Goal: Transaction & Acquisition: Book appointment/travel/reservation

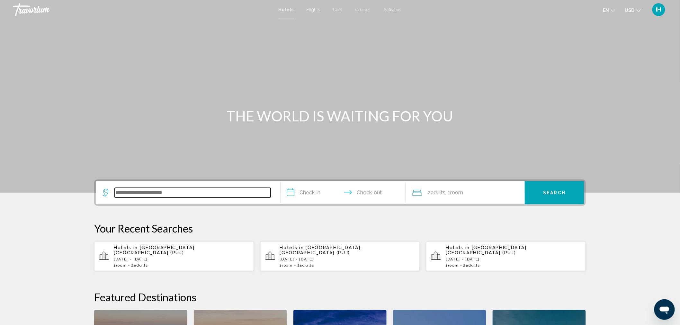
click at [162, 197] on input "Search widget" at bounding box center [193, 193] width 156 height 10
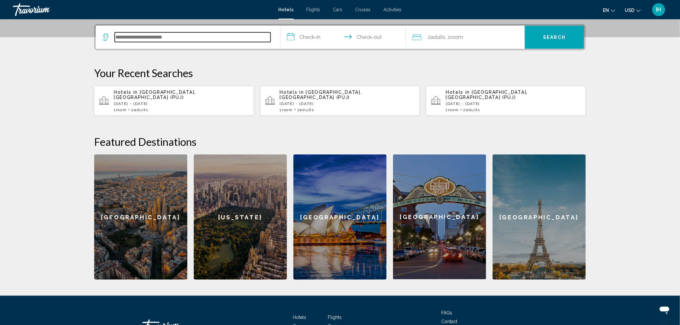
scroll to position [158, 0]
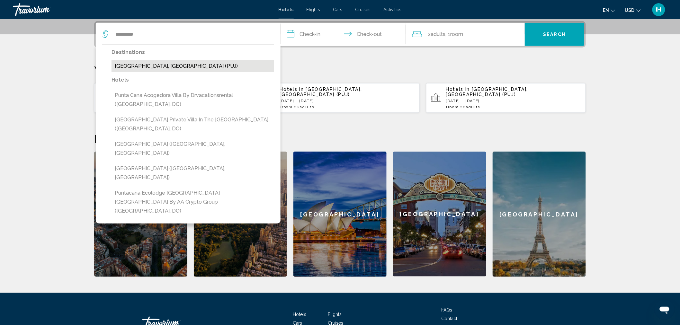
click at [186, 66] on button "[GEOGRAPHIC_DATA], [GEOGRAPHIC_DATA] (PUJ)" at bounding box center [192, 66] width 163 height 12
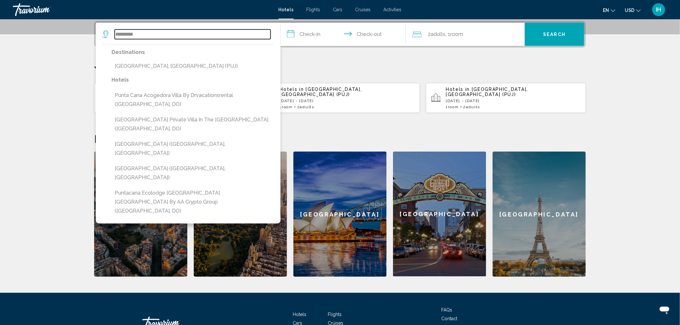
type input "**********"
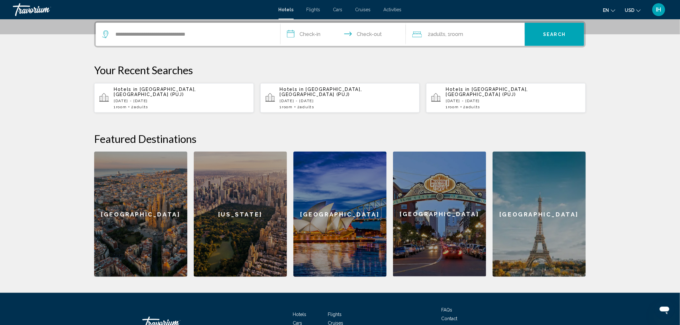
drag, startPoint x: 296, startPoint y: 33, endPoint x: 299, endPoint y: 31, distance: 3.9
click at [299, 31] on input "**********" at bounding box center [344, 35] width 128 height 25
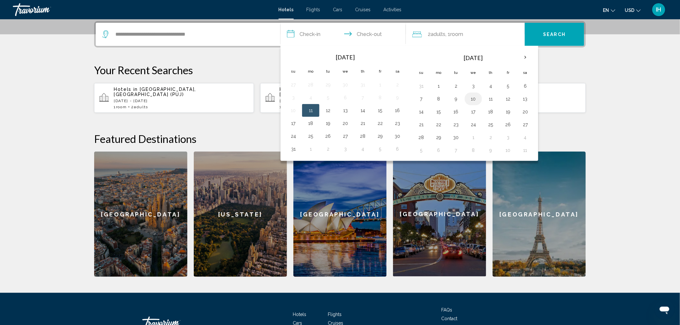
click at [475, 100] on button "10" at bounding box center [473, 98] width 10 height 9
drag, startPoint x: 422, startPoint y: 110, endPoint x: 429, endPoint y: 110, distance: 7.4
click at [429, 110] on td "14" at bounding box center [420, 111] width 17 height 13
click at [426, 110] on button "14" at bounding box center [421, 111] width 10 height 9
type input "**********"
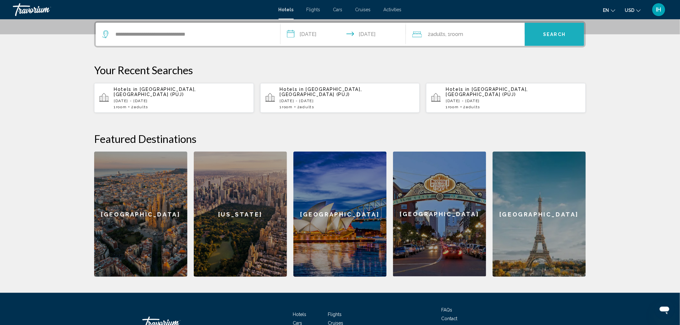
click at [565, 34] on span "Search" at bounding box center [554, 34] width 22 height 5
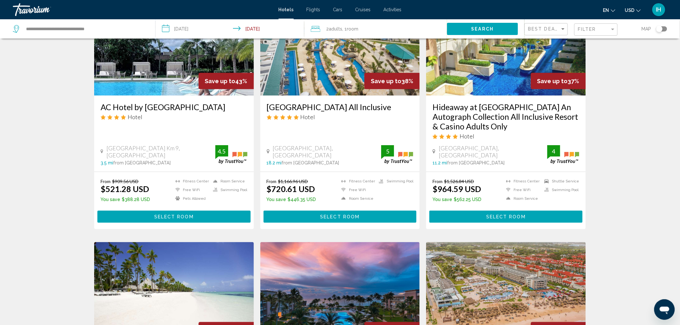
scroll to position [235, 0]
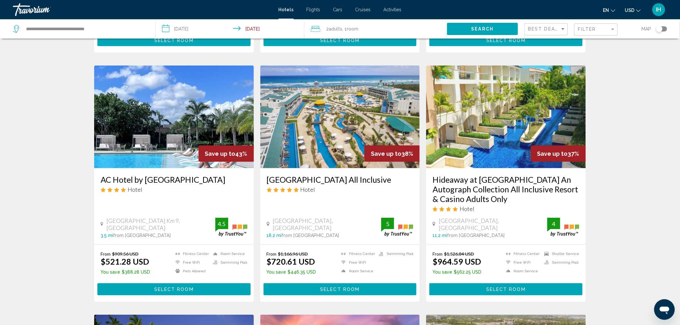
click at [589, 23] on button "Filter" at bounding box center [595, 29] width 43 height 13
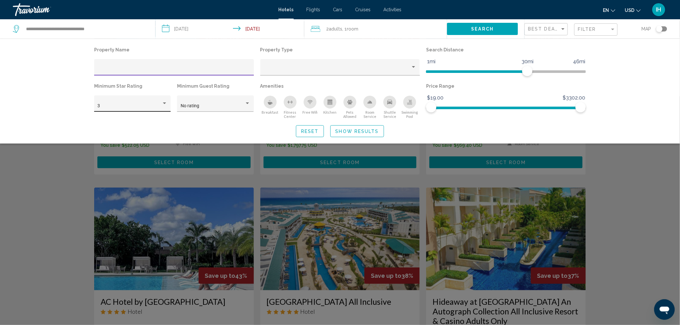
scroll to position [21, 0]
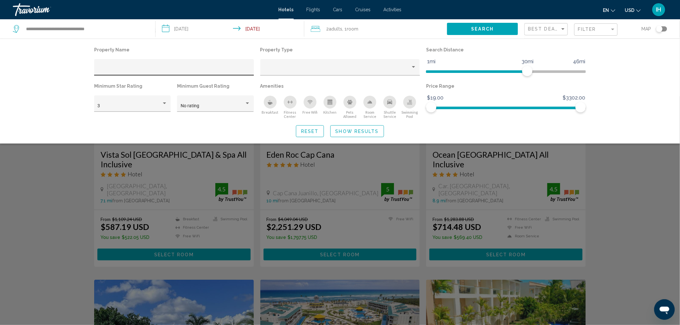
drag, startPoint x: 111, startPoint y: 66, endPoint x: 101, endPoint y: 66, distance: 10.3
click at [102, 65] on div "Hotel Filters" at bounding box center [174, 69] width 153 height 13
drag, startPoint x: 102, startPoint y: 63, endPoint x: 95, endPoint y: 66, distance: 7.6
click at [95, 66] on div "Hotel Filters" at bounding box center [174, 67] width 160 height 16
paste input "**********"
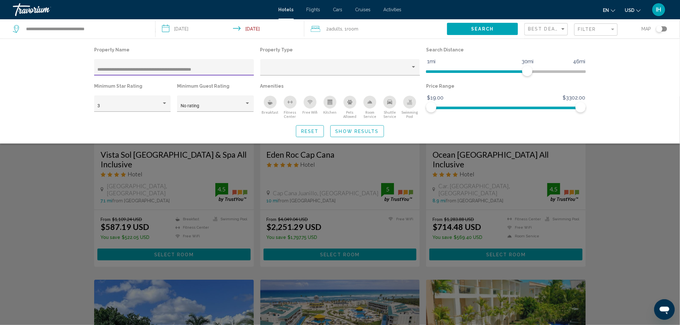
type input "**********"
click at [347, 134] on button "Show Results" at bounding box center [357, 131] width 54 height 12
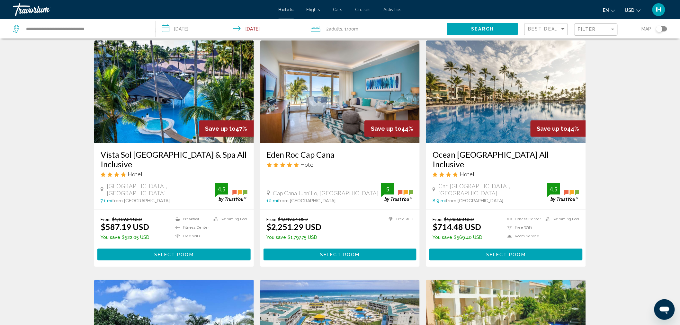
click at [561, 32] on div "Best Deals" at bounding box center [547, 29] width 38 height 12
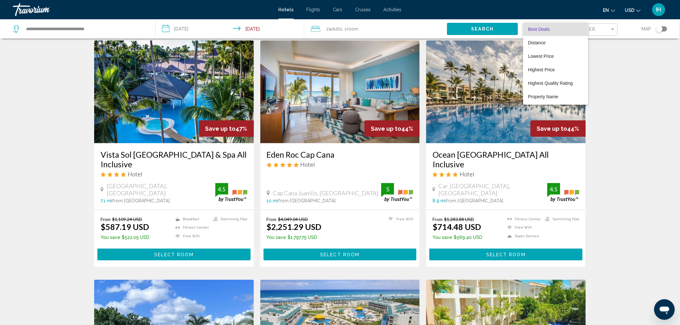
click at [614, 30] on div at bounding box center [340, 162] width 680 height 325
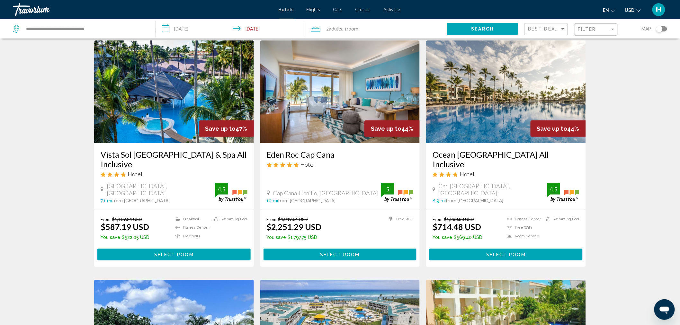
click at [596, 32] on div "Filter" at bounding box center [597, 30] width 38 height 12
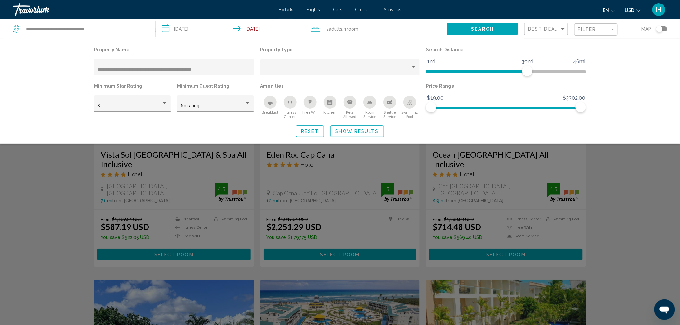
drag, startPoint x: 273, startPoint y: 58, endPoint x: 272, endPoint y: 66, distance: 7.6
drag, startPoint x: 272, startPoint y: 66, endPoint x: 267, endPoint y: 71, distance: 6.6
click at [267, 71] on div "Property type" at bounding box center [336, 69] width 147 height 5
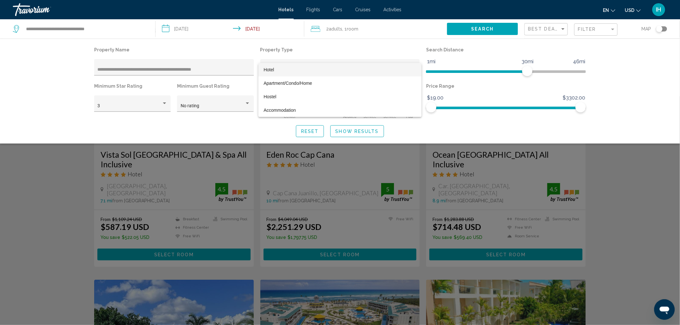
click at [271, 70] on span "Hotel" at bounding box center [268, 69] width 11 height 5
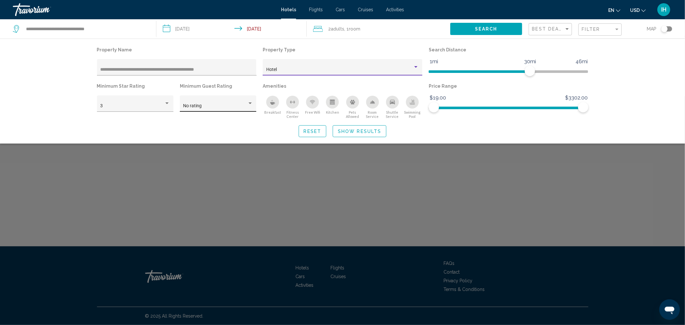
click at [252, 107] on div "No rating" at bounding box center [218, 105] width 70 height 5
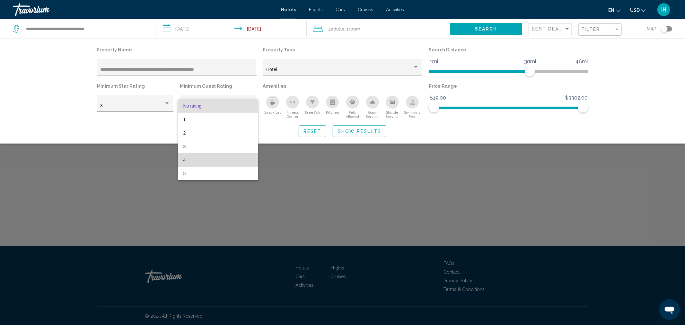
click at [185, 161] on span "4" at bounding box center [218, 159] width 70 height 13
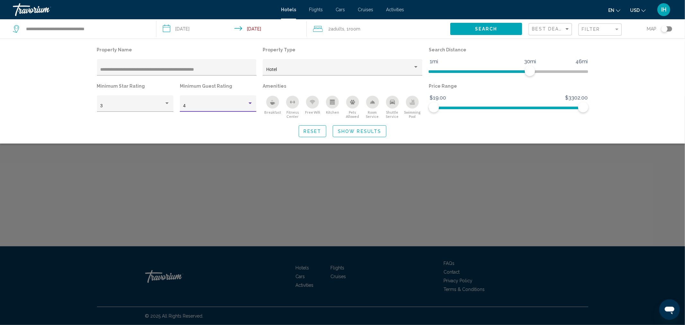
click at [364, 136] on button "Show Results" at bounding box center [360, 131] width 54 height 12
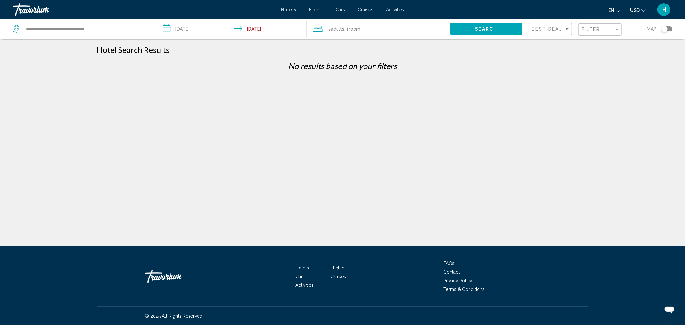
click at [593, 32] on div "Filter" at bounding box center [601, 30] width 38 height 12
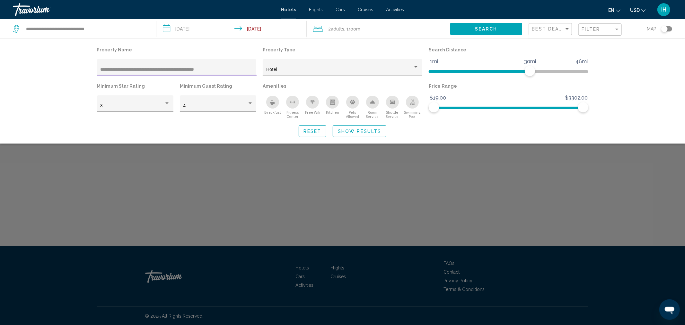
click at [499, 31] on button "Search" at bounding box center [486, 29] width 72 height 12
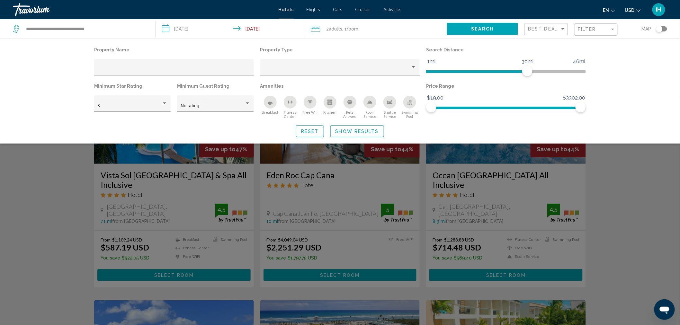
click at [666, 182] on div "Search widget" at bounding box center [340, 210] width 680 height 229
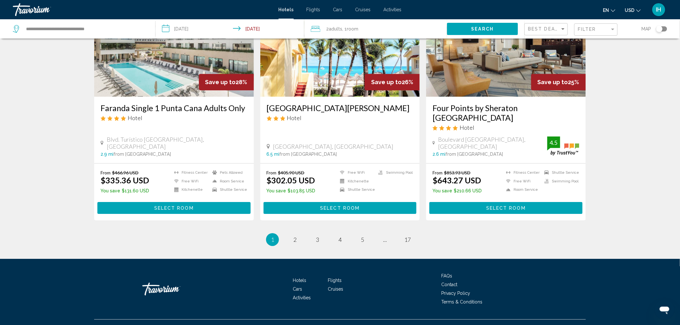
scroll to position [806, 0]
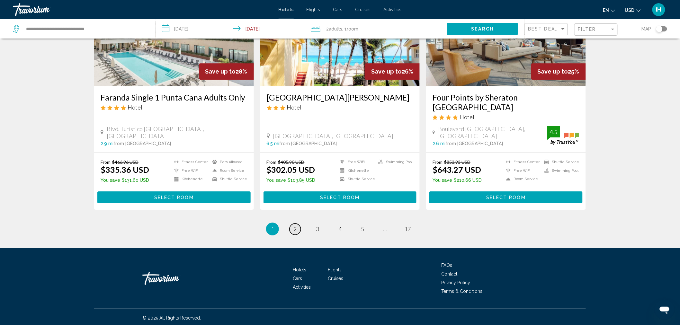
click at [294, 230] on span "2" at bounding box center [294, 229] width 3 height 7
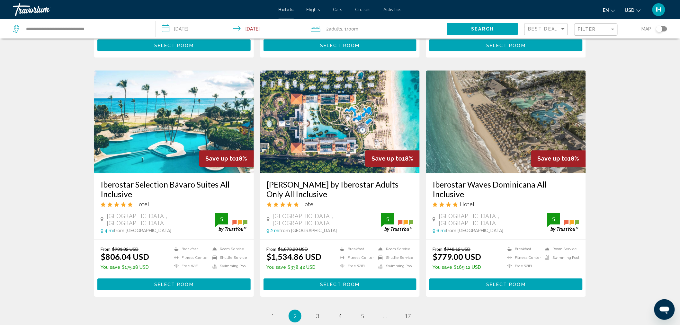
scroll to position [714, 0]
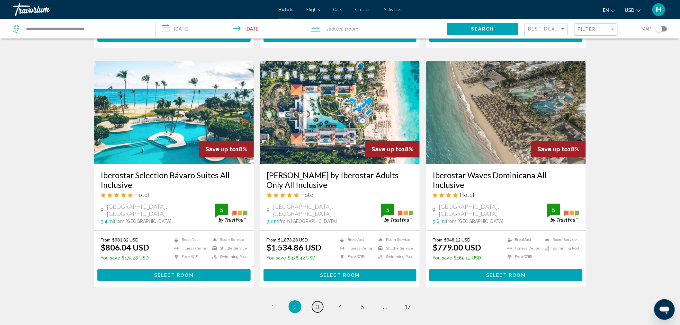
click at [317, 303] on span "3" at bounding box center [317, 306] width 3 height 7
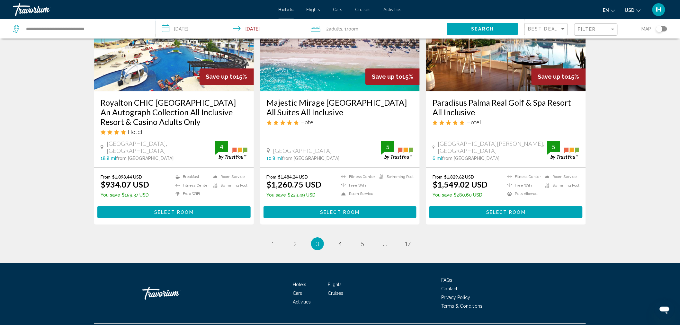
scroll to position [790, 0]
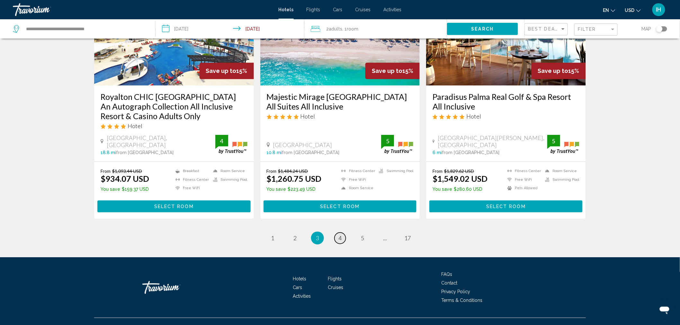
click at [338, 235] on span "4" at bounding box center [339, 238] width 3 height 7
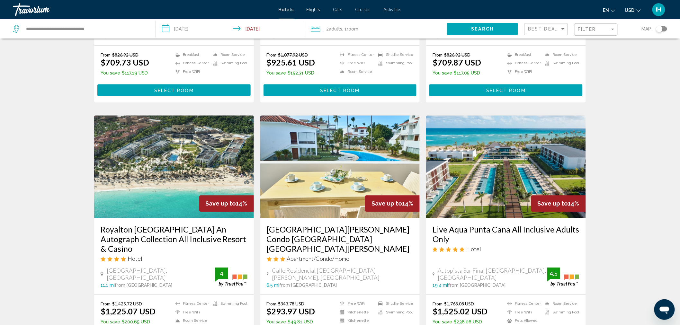
scroll to position [714, 0]
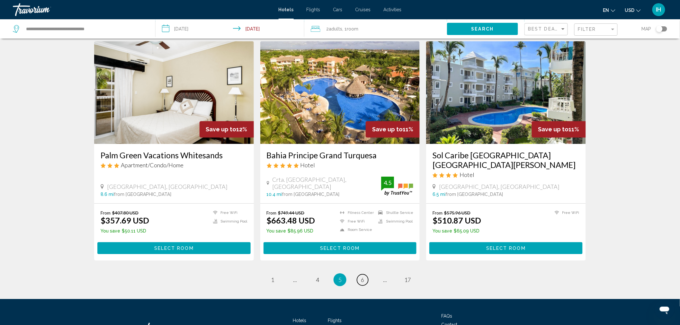
scroll to position [799, 0]
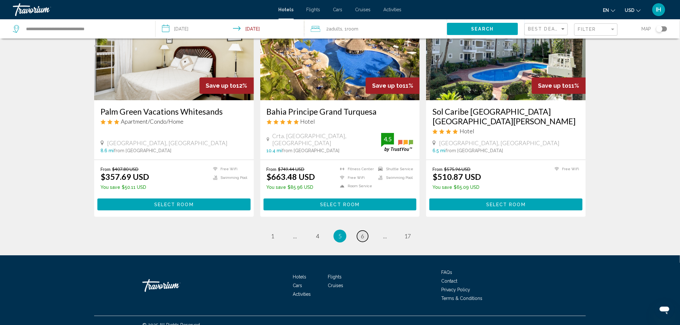
click at [359, 231] on link "page 6" at bounding box center [362, 236] width 11 height 11
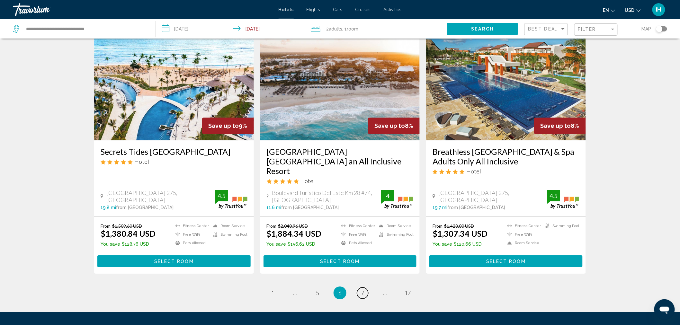
scroll to position [780, 0]
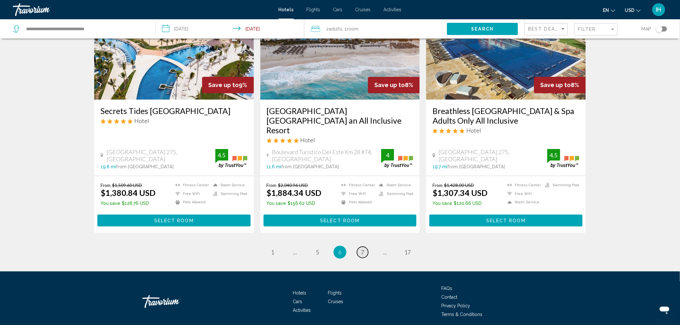
click at [363, 249] on span "7" at bounding box center [362, 252] width 3 height 7
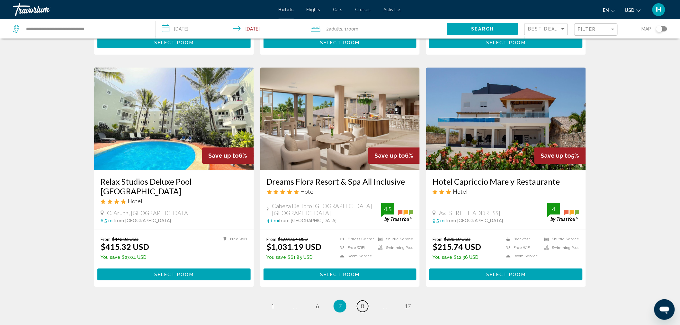
scroll to position [768, 0]
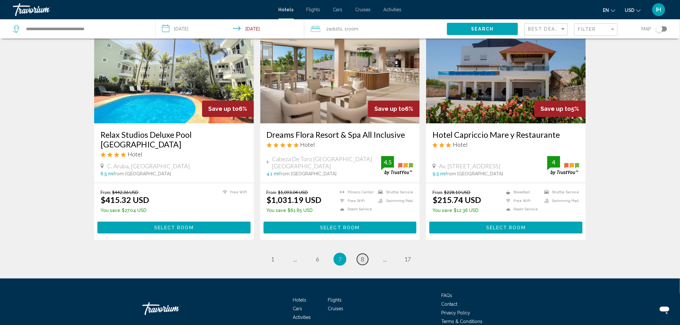
click at [364, 256] on span "8" at bounding box center [362, 259] width 3 height 7
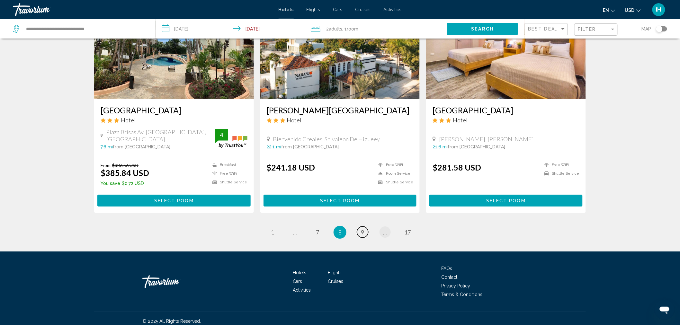
scroll to position [767, 0]
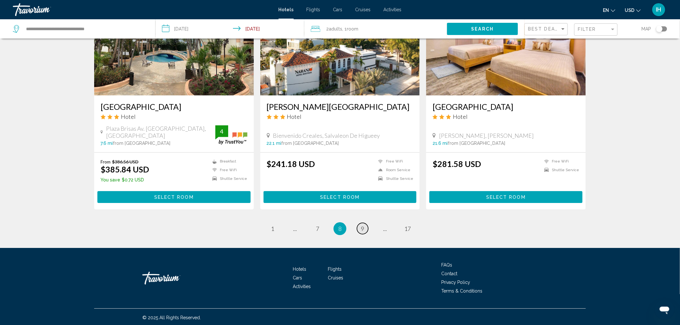
click at [361, 223] on link "page 9" at bounding box center [362, 228] width 11 height 11
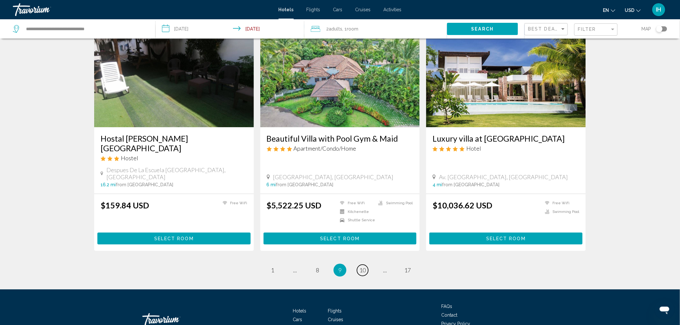
scroll to position [708, 0]
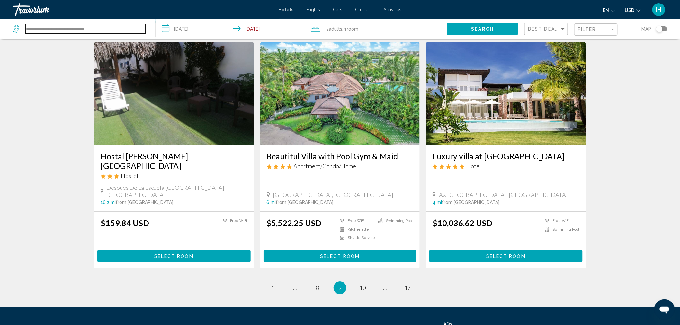
click at [111, 27] on input "**********" at bounding box center [85, 29] width 120 height 10
paste input "**********"
type input "**********"
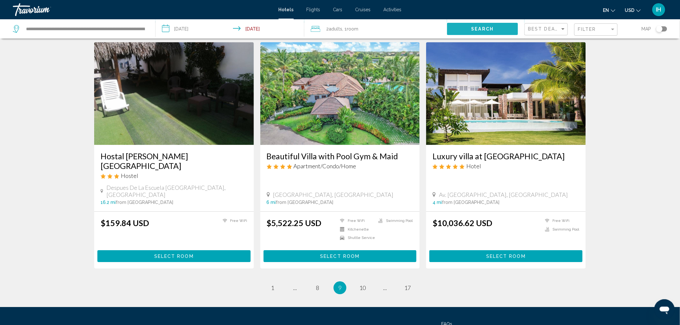
click at [481, 27] on span "Search" at bounding box center [482, 29] width 22 height 5
click at [499, 30] on button "Search" at bounding box center [482, 29] width 71 height 12
click at [364, 284] on span "10" at bounding box center [362, 287] width 6 height 7
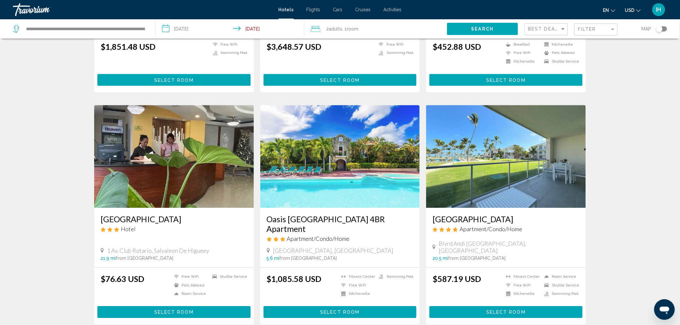
scroll to position [769, 0]
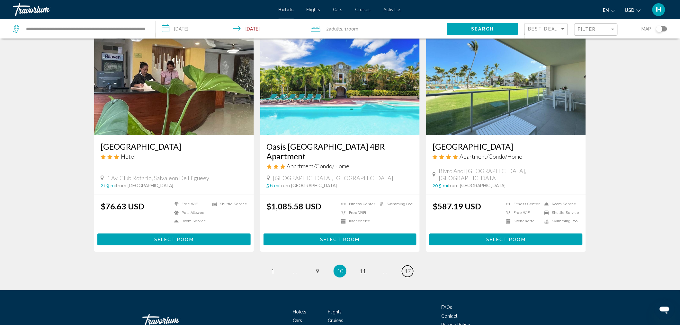
drag, startPoint x: 411, startPoint y: 224, endPoint x: 414, endPoint y: 235, distance: 10.6
click at [411, 266] on link "page 17" at bounding box center [407, 271] width 11 height 11
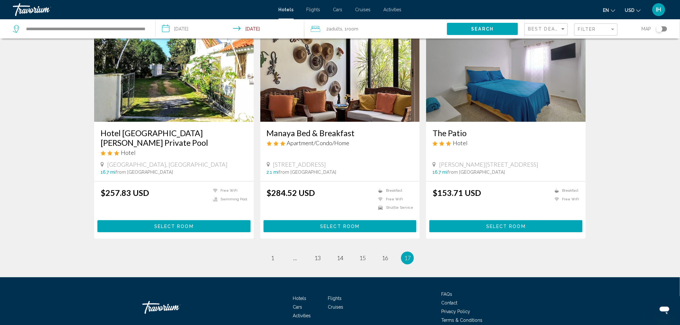
scroll to position [535, 0]
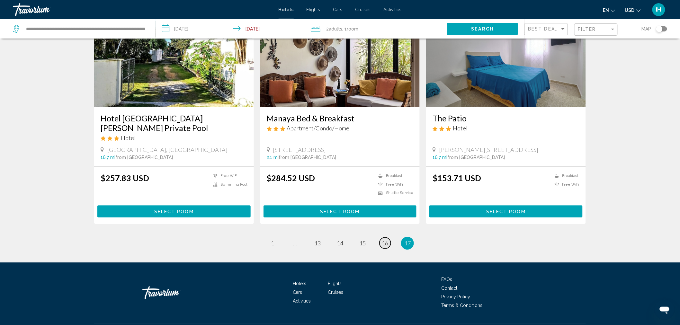
click at [388, 240] on span "16" at bounding box center [385, 243] width 6 height 7
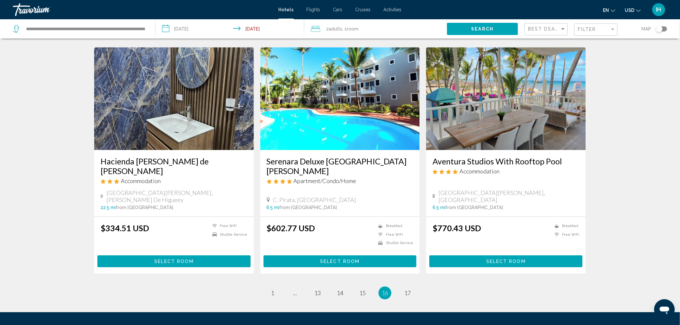
scroll to position [714, 0]
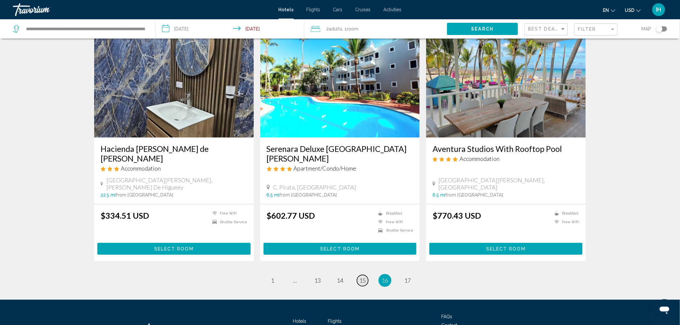
click at [367, 275] on link "page 15" at bounding box center [362, 280] width 11 height 11
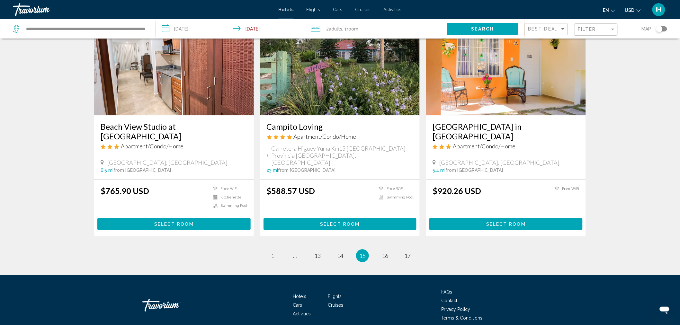
scroll to position [763, 0]
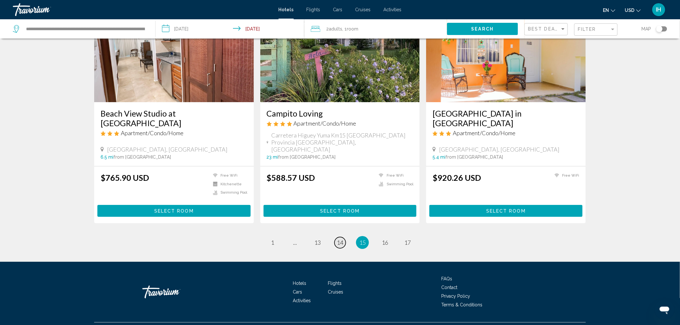
click at [339, 239] on span "14" at bounding box center [340, 242] width 6 height 7
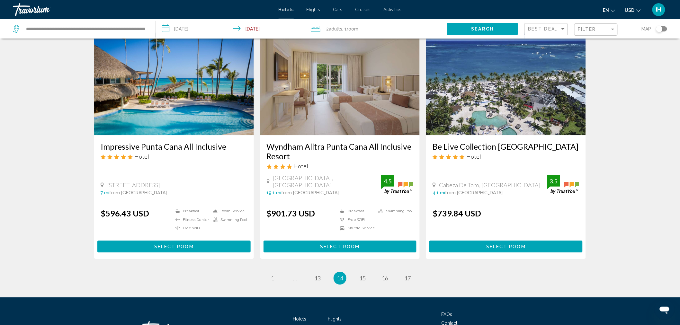
scroll to position [749, 0]
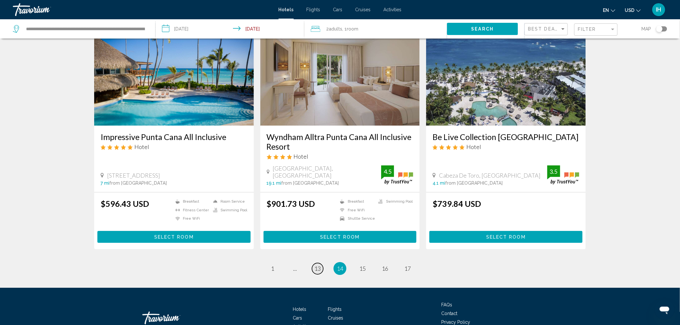
click at [318, 265] on span "13" at bounding box center [317, 268] width 6 height 7
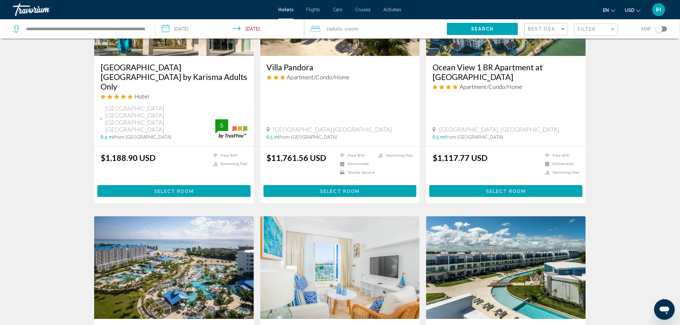
scroll to position [714, 0]
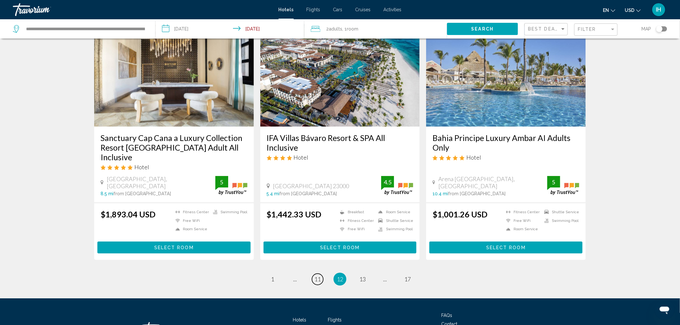
scroll to position [749, 0]
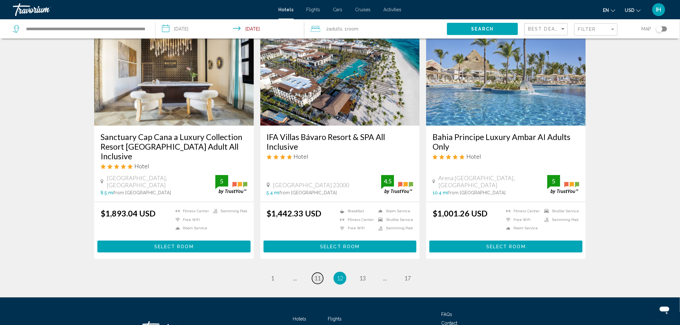
click at [320, 275] on span "11" at bounding box center [317, 278] width 6 height 7
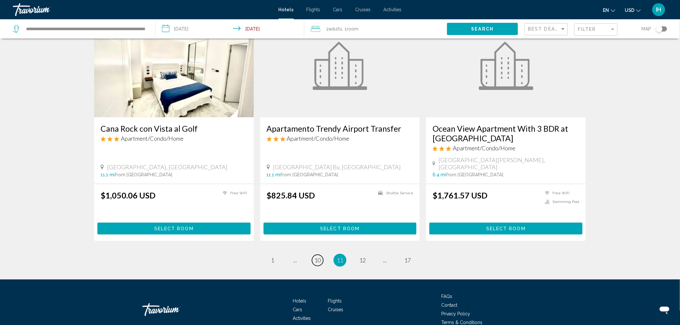
scroll to position [776, 0]
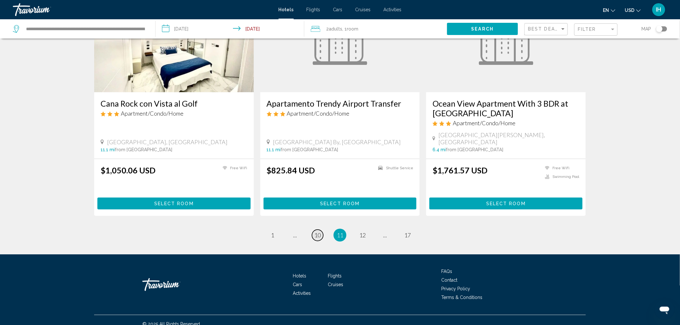
click at [320, 232] on span "10" at bounding box center [317, 235] width 6 height 7
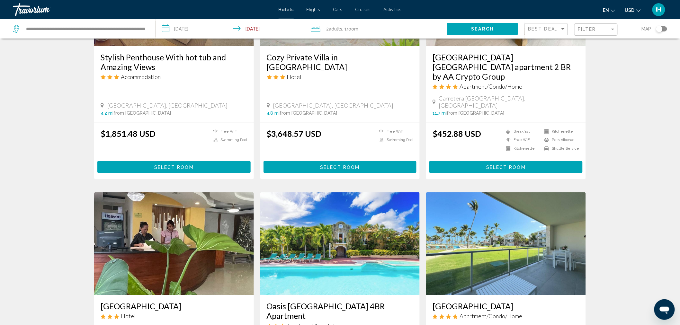
scroll to position [769, 0]
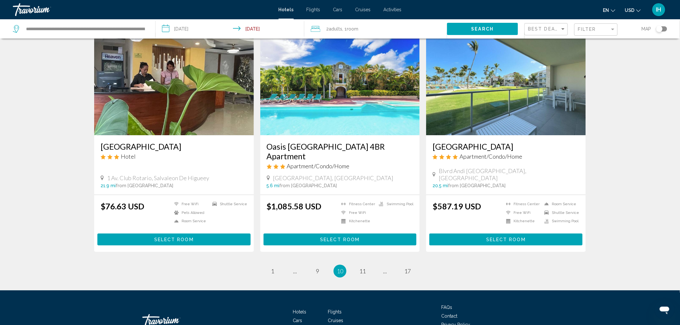
click at [315, 8] on span "Flights" at bounding box center [313, 9] width 14 height 5
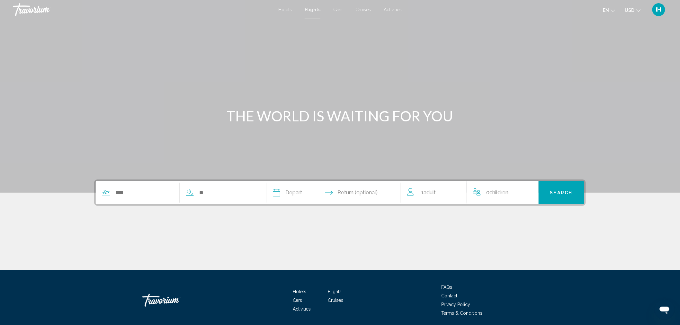
drag, startPoint x: 123, startPoint y: 198, endPoint x: 128, endPoint y: 199, distance: 6.0
click at [124, 198] on div "Search widget" at bounding box center [176, 192] width 161 height 23
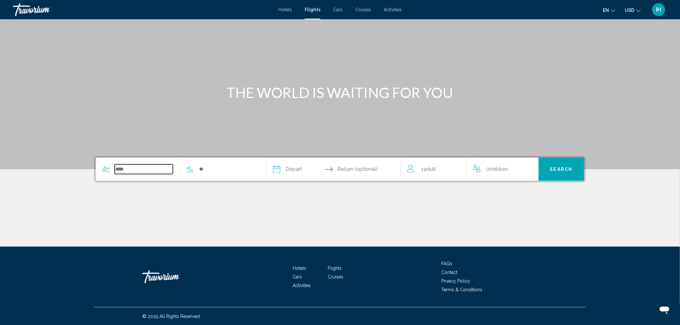
drag, startPoint x: 127, startPoint y: 168, endPoint x: 130, endPoint y: 170, distance: 3.9
click at [128, 169] on input "Search widget" at bounding box center [144, 169] width 58 height 10
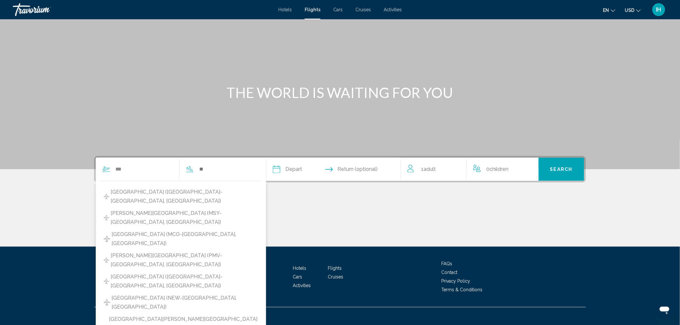
click at [177, 230] on span "[GEOGRAPHIC_DATA] (MCO-[GEOGRAPHIC_DATA], [GEOGRAPHIC_DATA])" at bounding box center [184, 239] width 146 height 18
type input "**********"
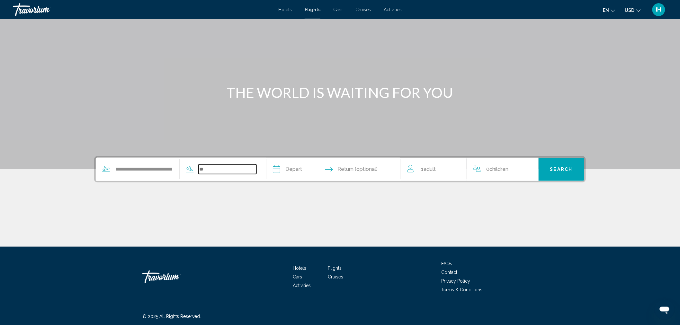
click at [215, 169] on input "Search widget" at bounding box center [228, 169] width 58 height 10
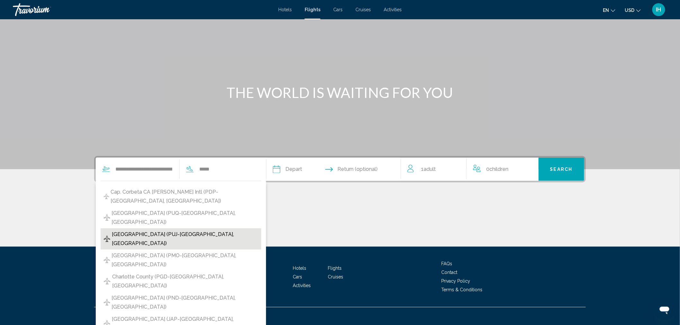
click at [210, 230] on span "[GEOGRAPHIC_DATA] (PUJ-[GEOGRAPHIC_DATA], [GEOGRAPHIC_DATA])" at bounding box center [185, 239] width 146 height 18
type input "**********"
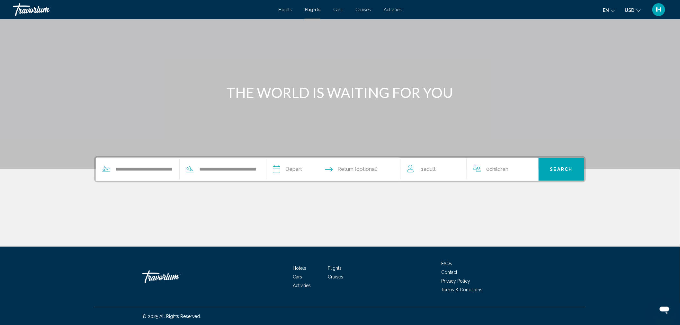
drag, startPoint x: 292, startPoint y: 174, endPoint x: 298, endPoint y: 173, distance: 5.9
click at [295, 173] on input "Depart date" at bounding box center [304, 170] width 66 height 25
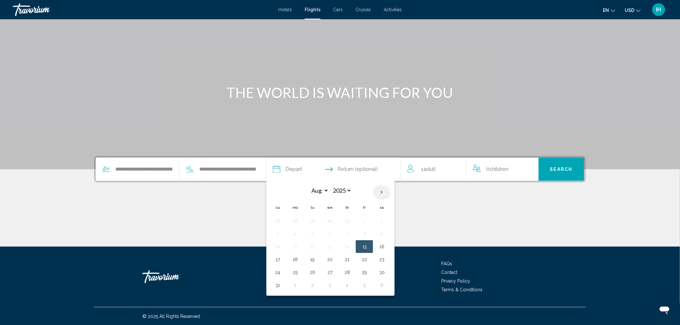
click at [385, 193] on th "Next month" at bounding box center [381, 192] width 17 height 14
click at [387, 193] on th "Next month" at bounding box center [381, 192] width 17 height 14
drag, startPoint x: 274, startPoint y: 194, endPoint x: 278, endPoint y: 194, distance: 3.5
click at [278, 194] on th "Previous month" at bounding box center [277, 192] width 17 height 14
select select "*"
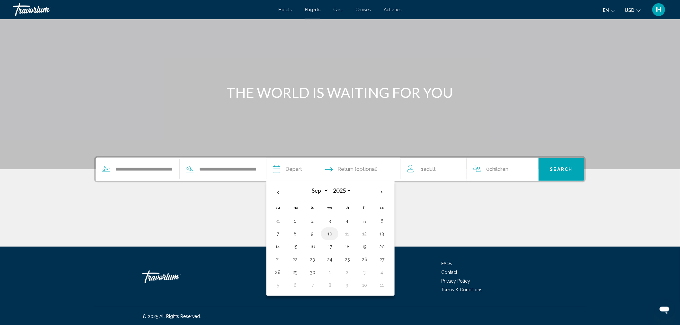
click at [333, 233] on button "10" at bounding box center [329, 233] width 10 height 9
type input "**********"
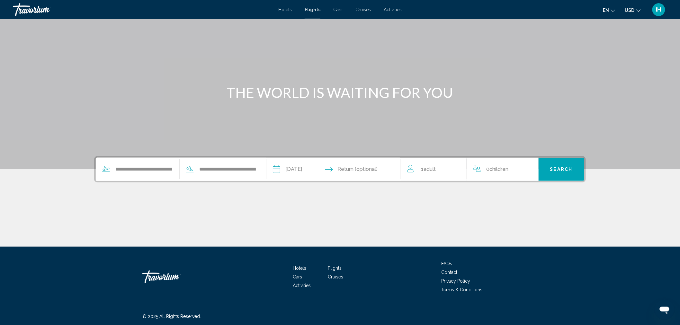
click at [370, 168] on input "Return date" at bounding box center [370, 170] width 66 height 25
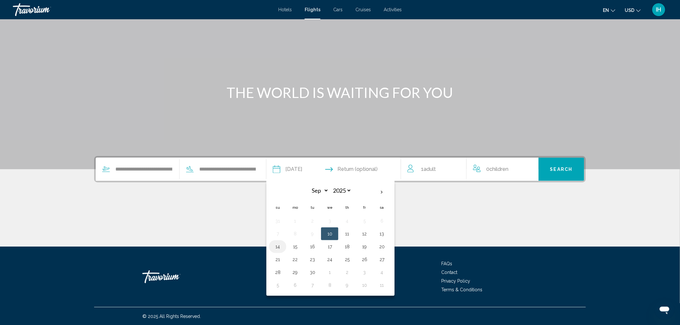
click at [281, 244] on button "14" at bounding box center [277, 246] width 10 height 9
type input "**********"
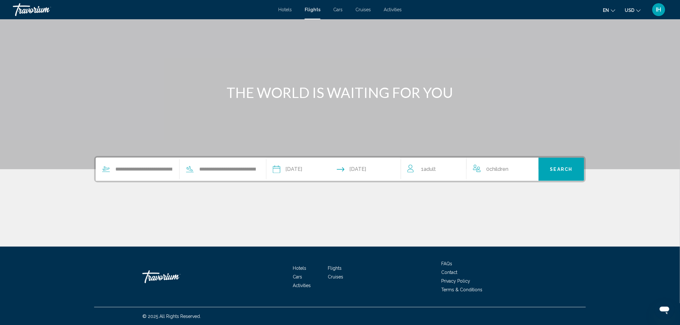
click at [455, 175] on div "1 Adult Adults" at bounding box center [436, 169] width 59 height 23
click at [457, 166] on icon "Increment adults" at bounding box center [457, 168] width 6 height 6
click at [570, 169] on span "Search" at bounding box center [561, 169] width 22 height 5
